Goal: Use online tool/utility: Utilize a website feature to perform a specific function

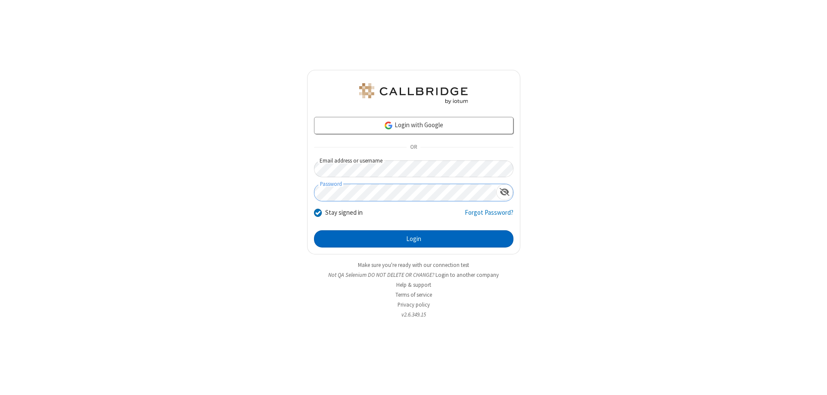
click at [414, 239] on button "Login" at bounding box center [413, 238] width 199 height 17
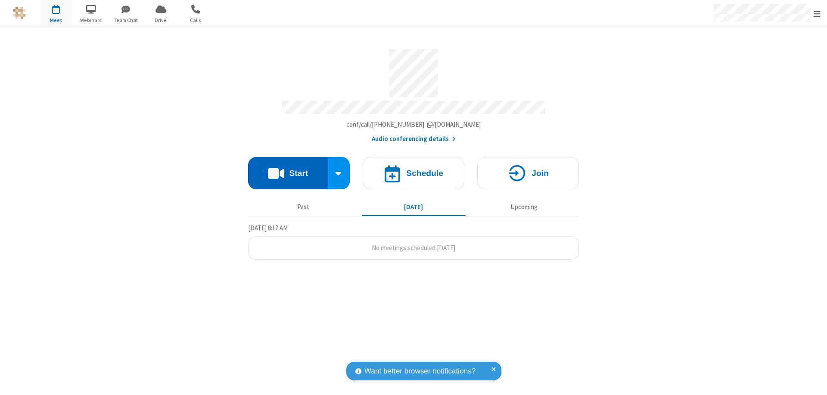
click at [288, 169] on button "Start" at bounding box center [288, 173] width 80 height 32
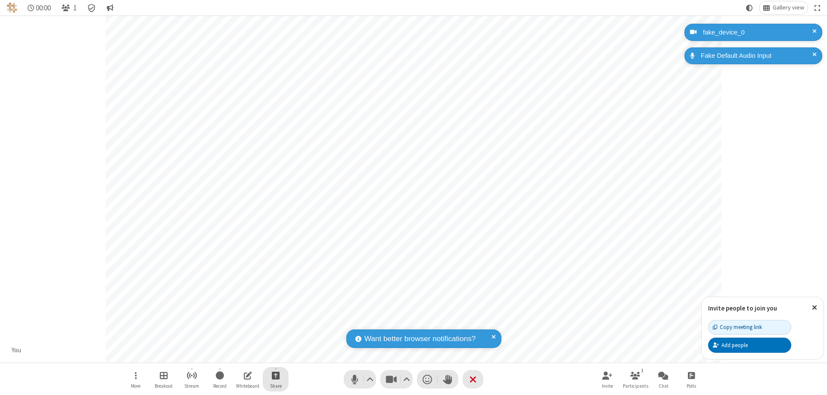
click at [276, 375] on span "Start sharing" at bounding box center [276, 375] width 8 height 11
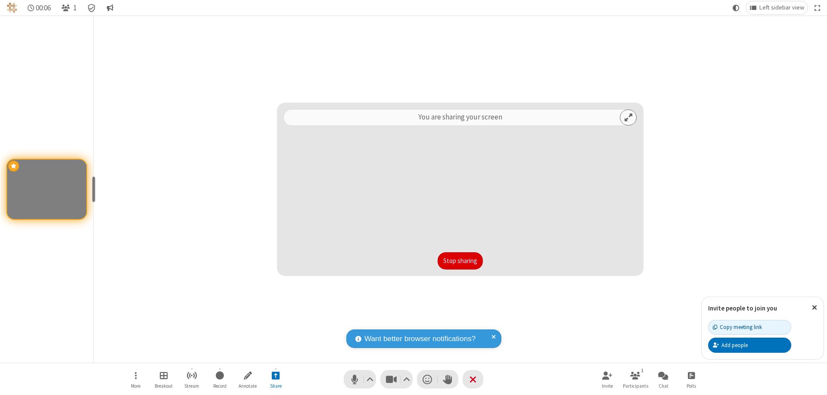
click at [460, 261] on button "Stop sharing" at bounding box center [460, 260] width 45 height 17
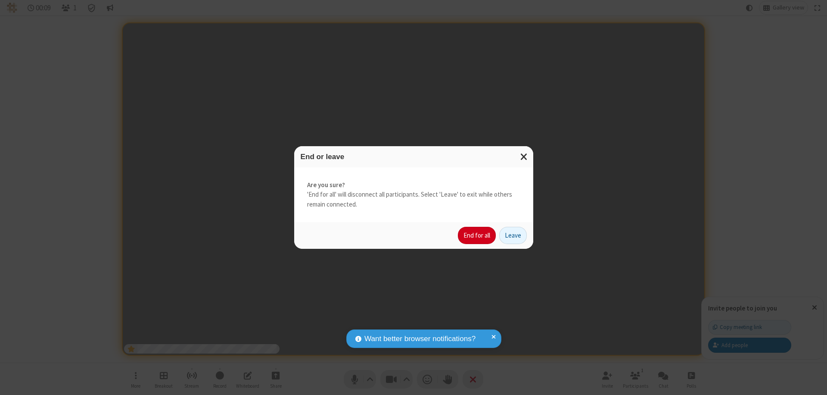
click at [477, 235] on button "End for all" at bounding box center [477, 235] width 38 height 17
